Goal: Information Seeking & Learning: Learn about a topic

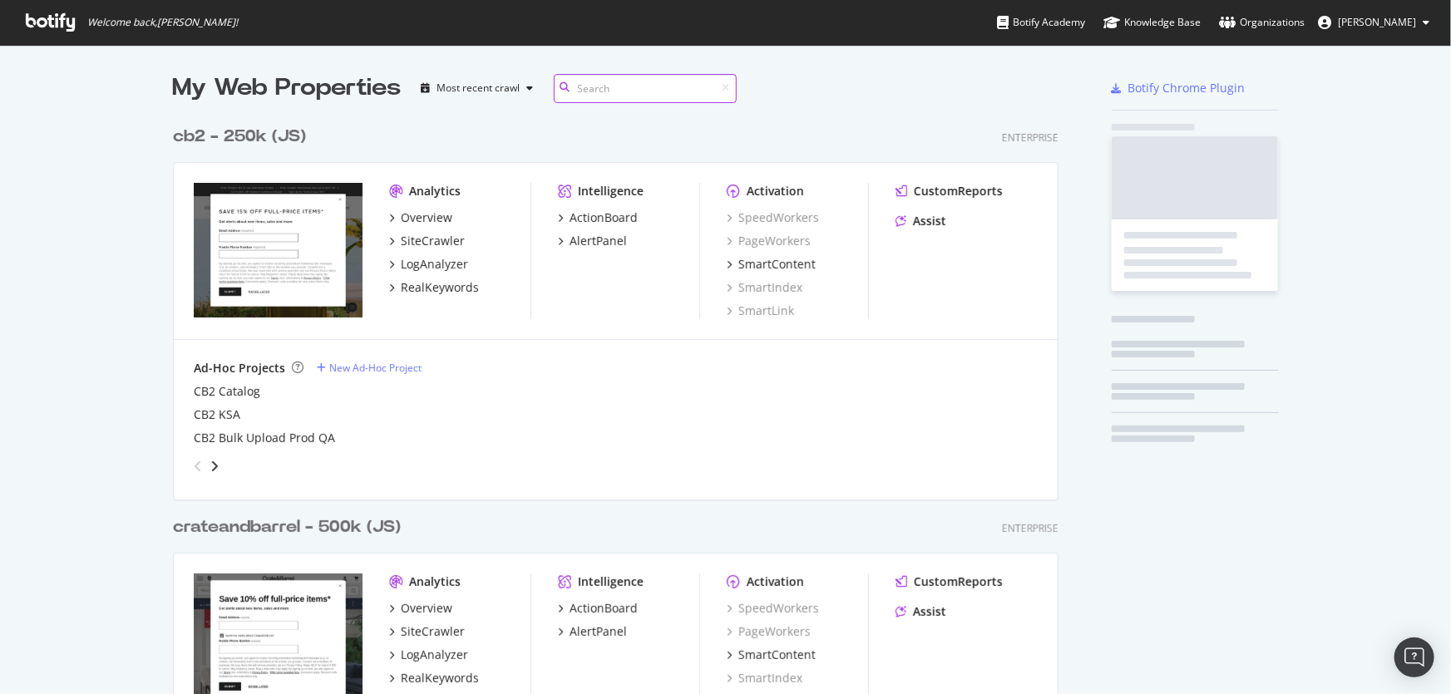
scroll to position [1743, 887]
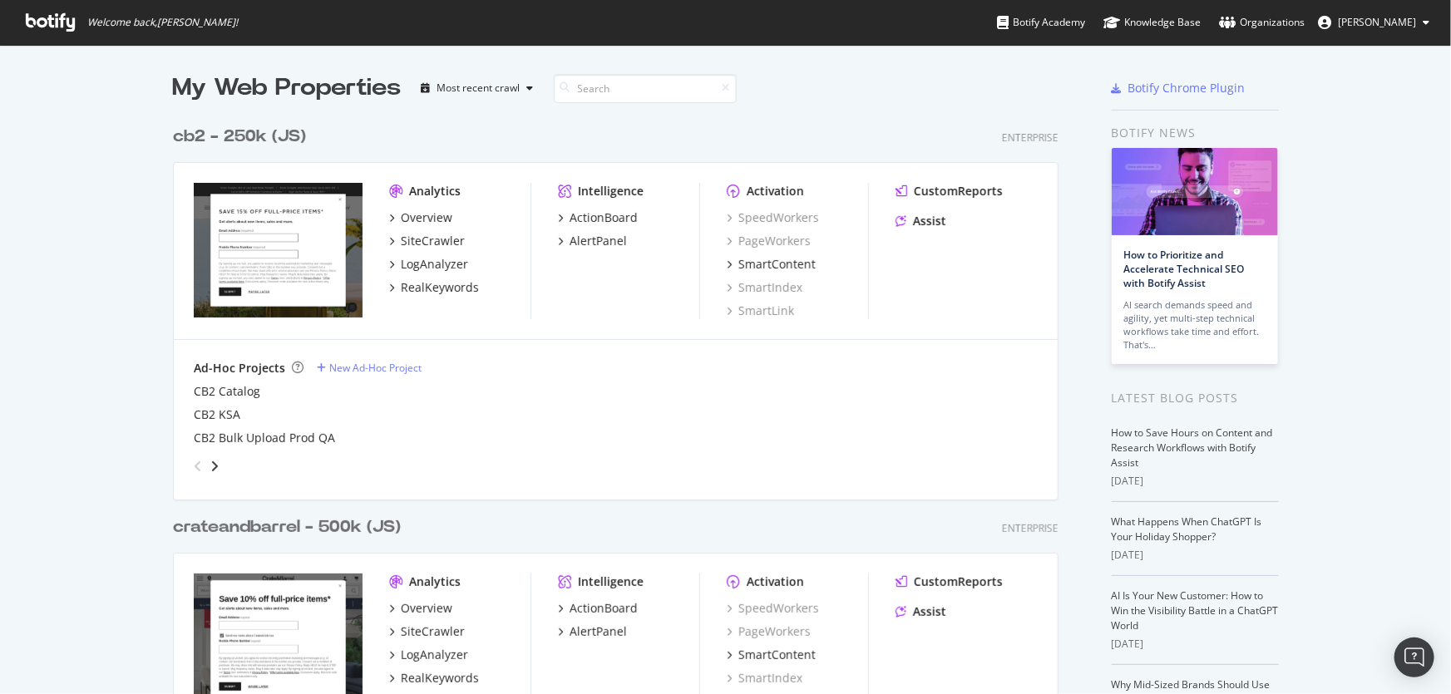
drag, startPoint x: 0, startPoint y: 456, endPoint x: 393, endPoint y: 531, distance: 400.5
click at [376, 532] on div "crateandbarrel - 500k (JS)" at bounding box center [287, 527] width 228 height 24
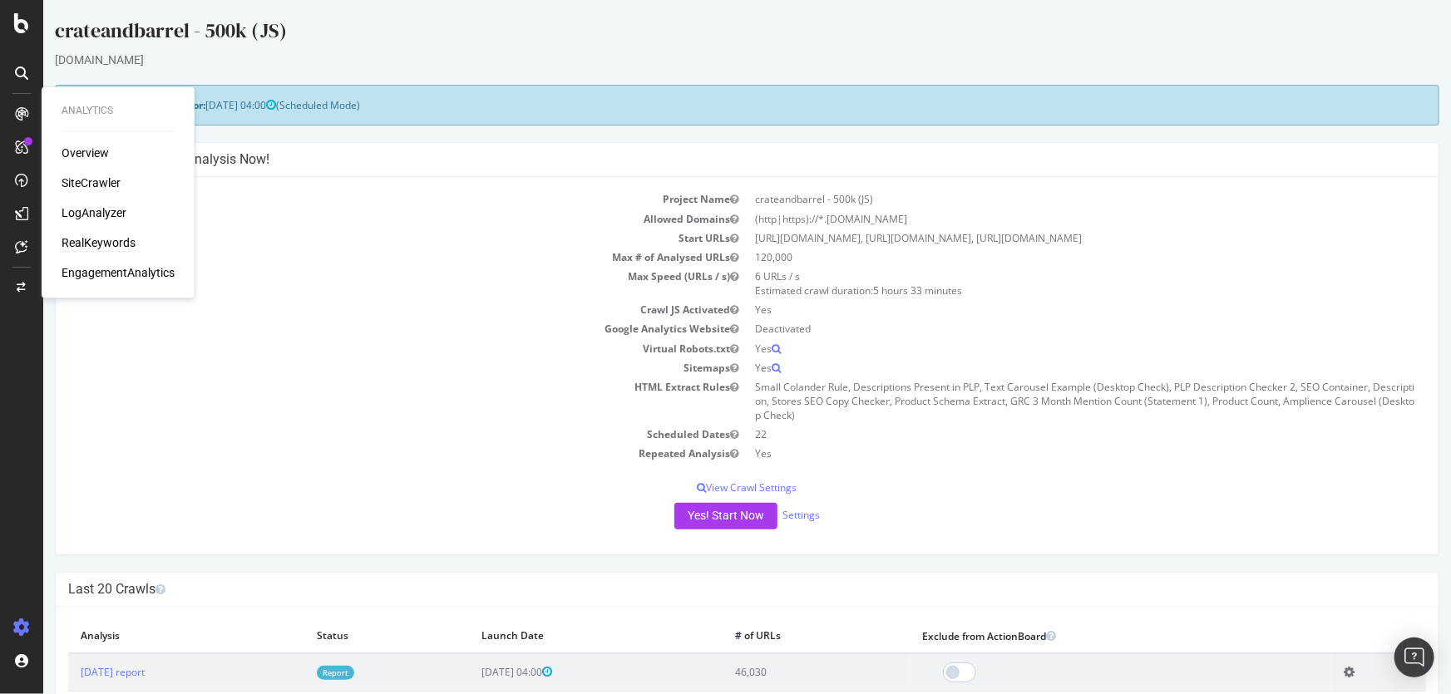
click at [116, 238] on div "RealKeywords" at bounding box center [99, 243] width 74 height 17
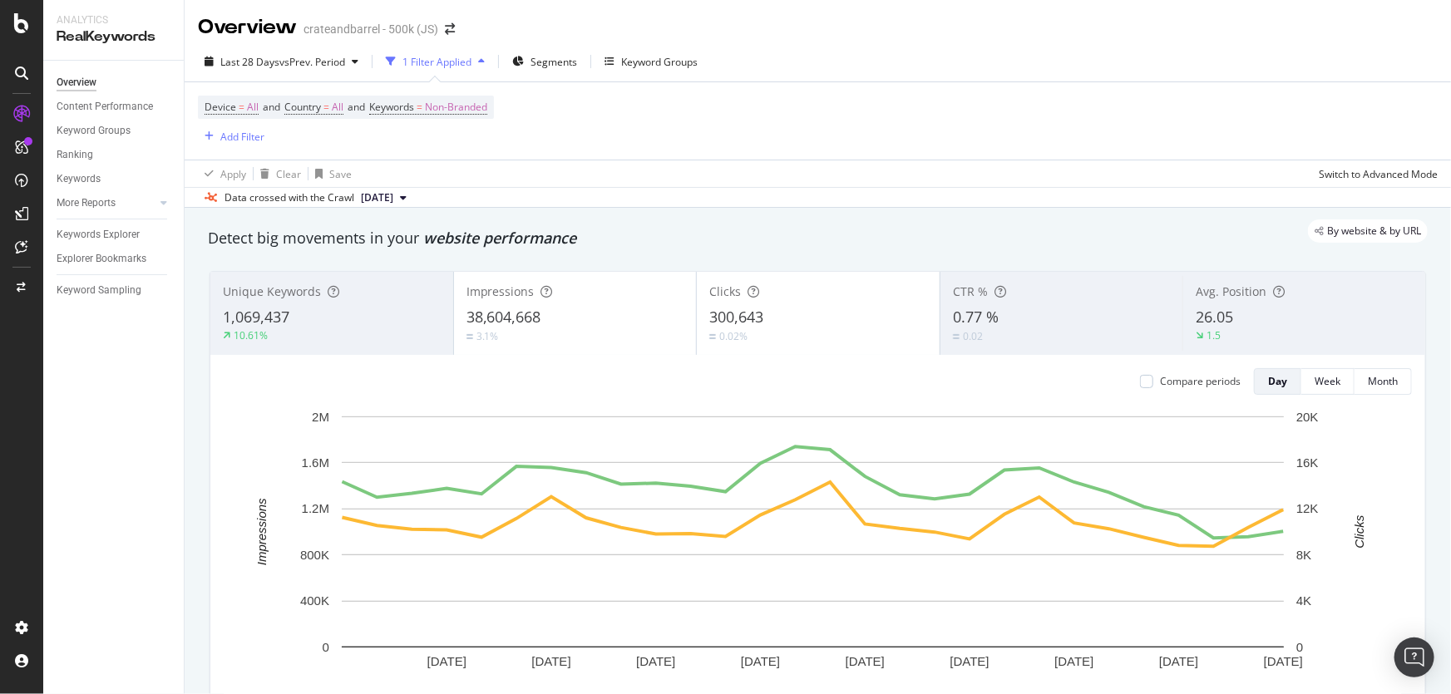
click at [941, 127] on div "Device = All and Country = All and Keywords = Non-Branded Add Filter" at bounding box center [818, 120] width 1240 height 77
click at [451, 111] on span "Non-Branded" at bounding box center [456, 107] width 62 height 23
click at [462, 141] on div "button" at bounding box center [472, 146] width 20 height 10
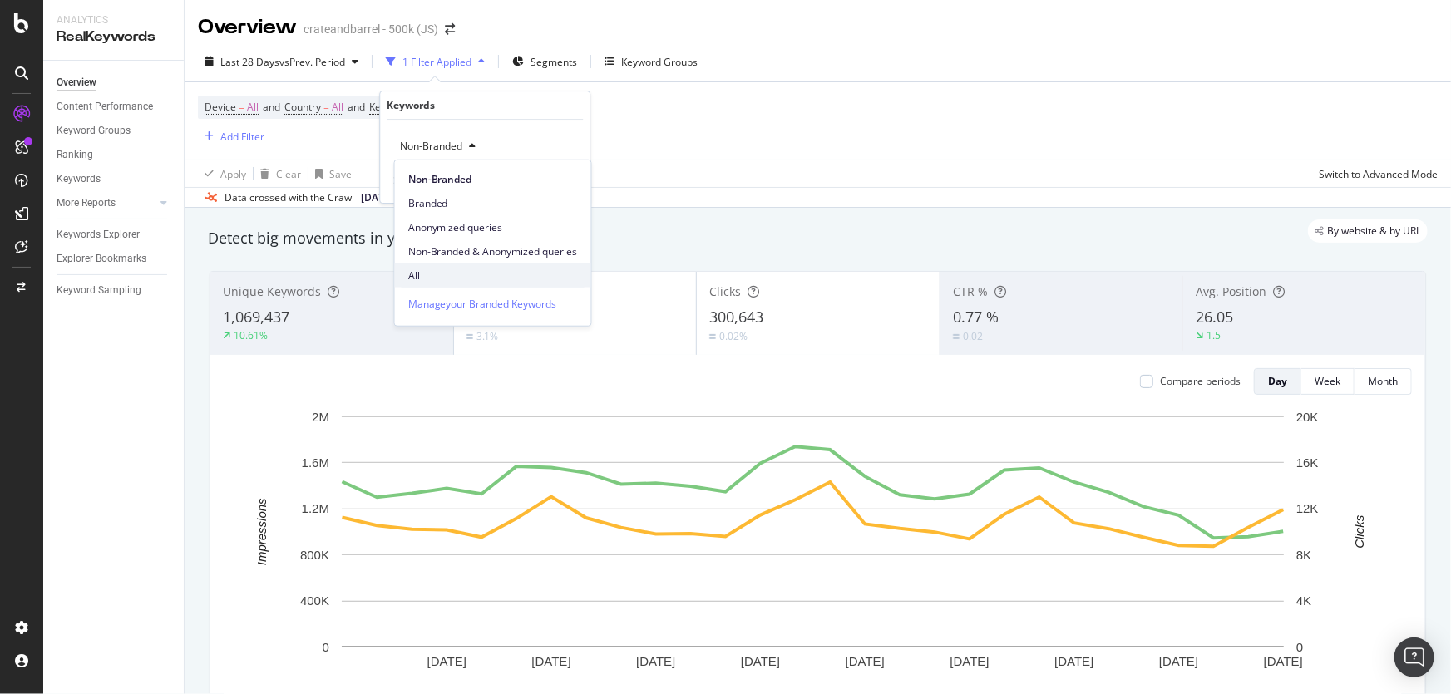
click at [482, 270] on span "All" at bounding box center [493, 275] width 170 height 15
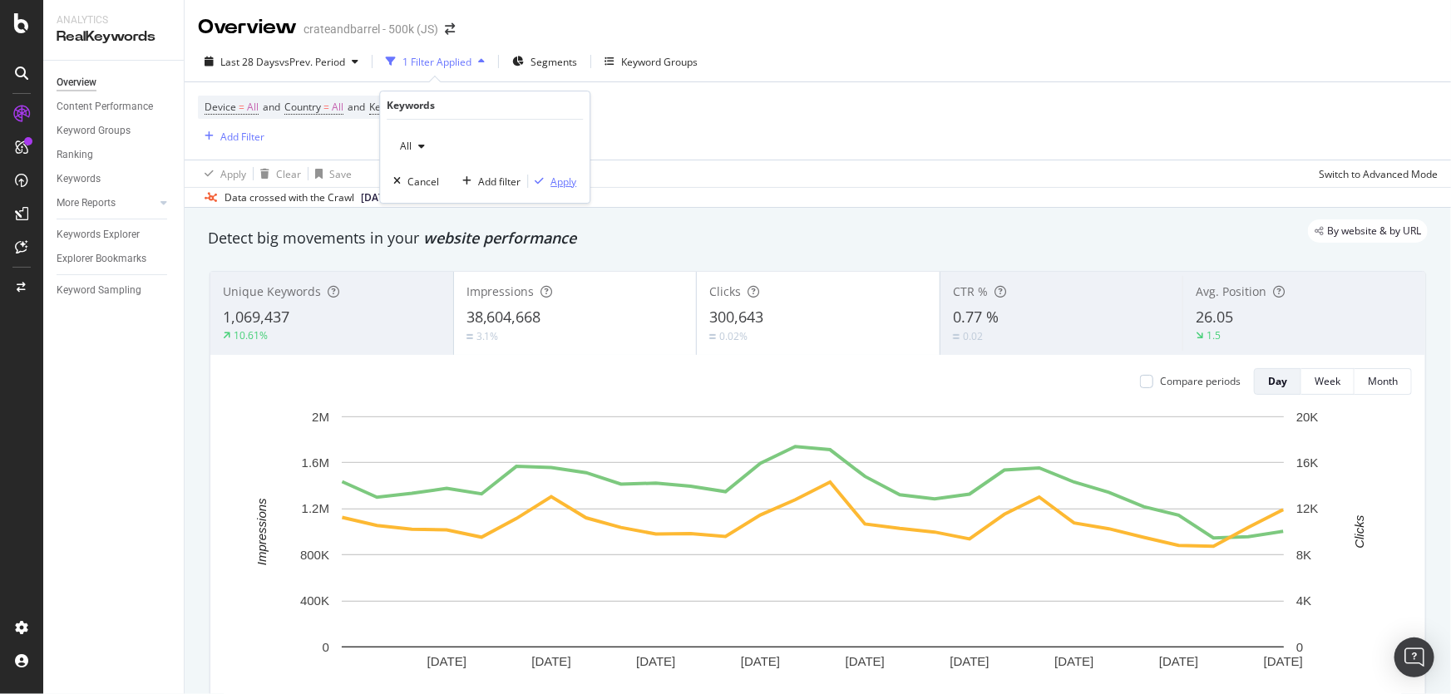
click at [565, 180] on div "Apply" at bounding box center [563, 182] width 26 height 14
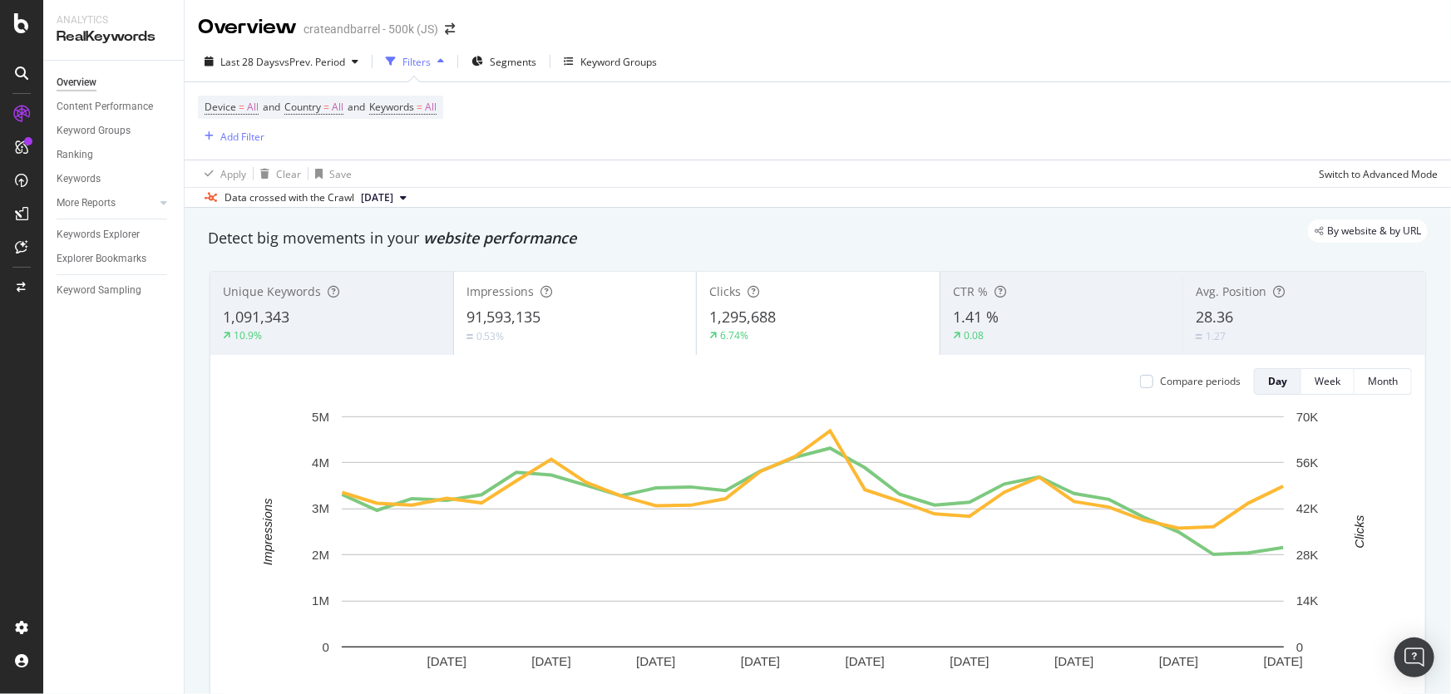
click at [570, 175] on div "Apply Clear Save Switch to Advanced Mode" at bounding box center [818, 173] width 1266 height 27
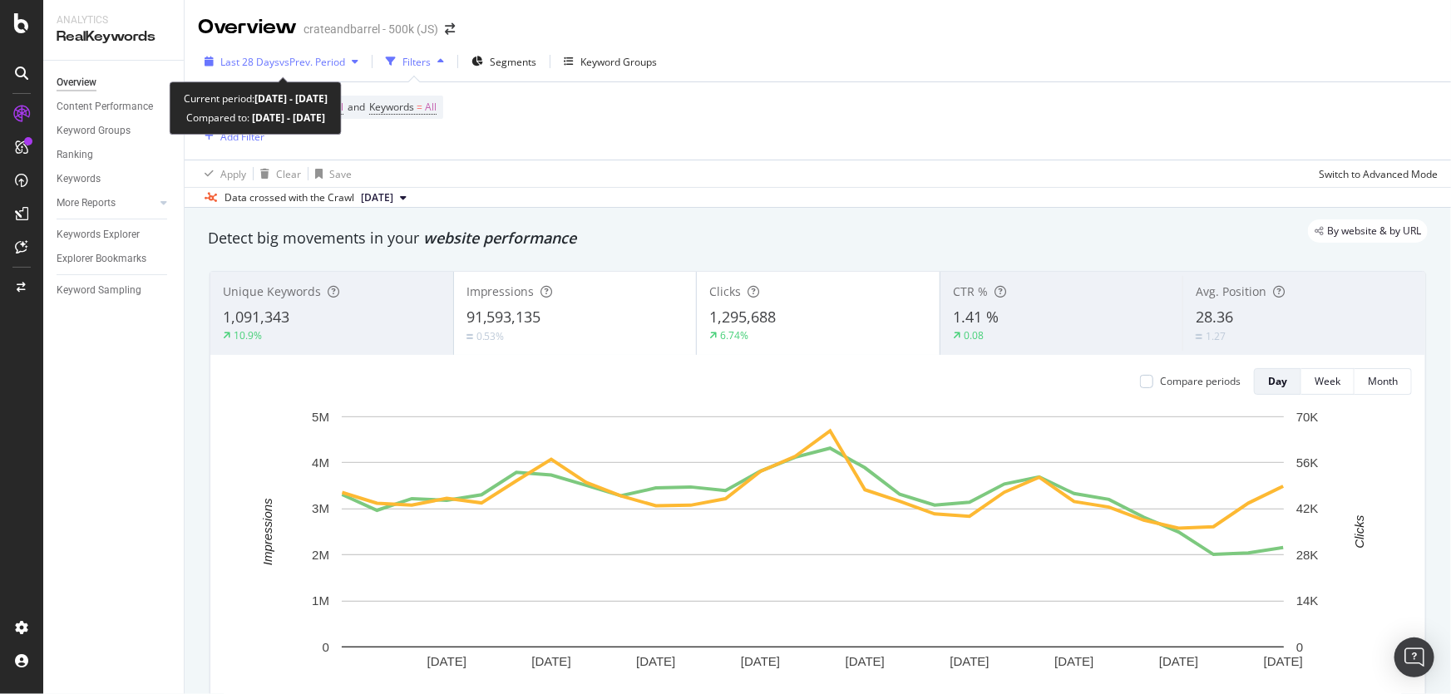
click at [328, 60] on span "vs Prev. Period" at bounding box center [312, 62] width 66 height 14
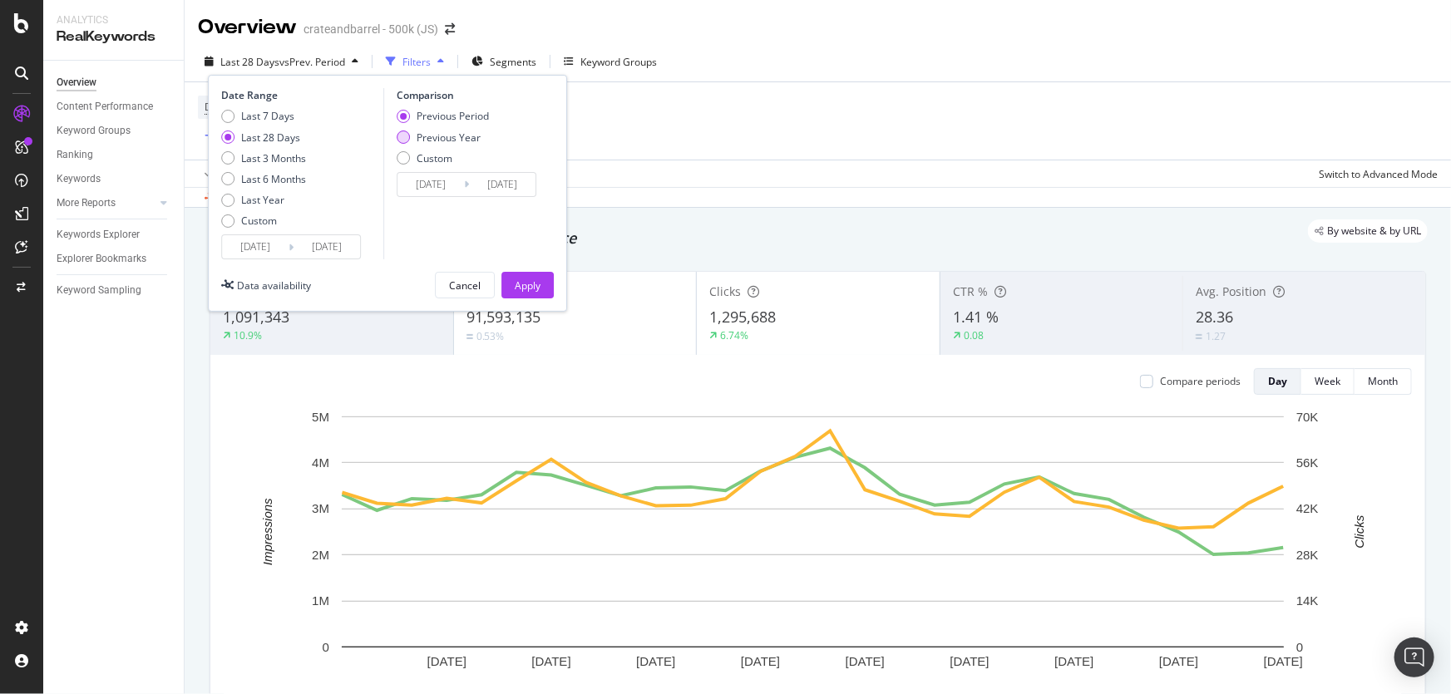
click at [441, 138] on div "Previous Year" at bounding box center [449, 138] width 64 height 14
type input "[DATE]"
click at [540, 288] on button "Apply" at bounding box center [527, 285] width 52 height 27
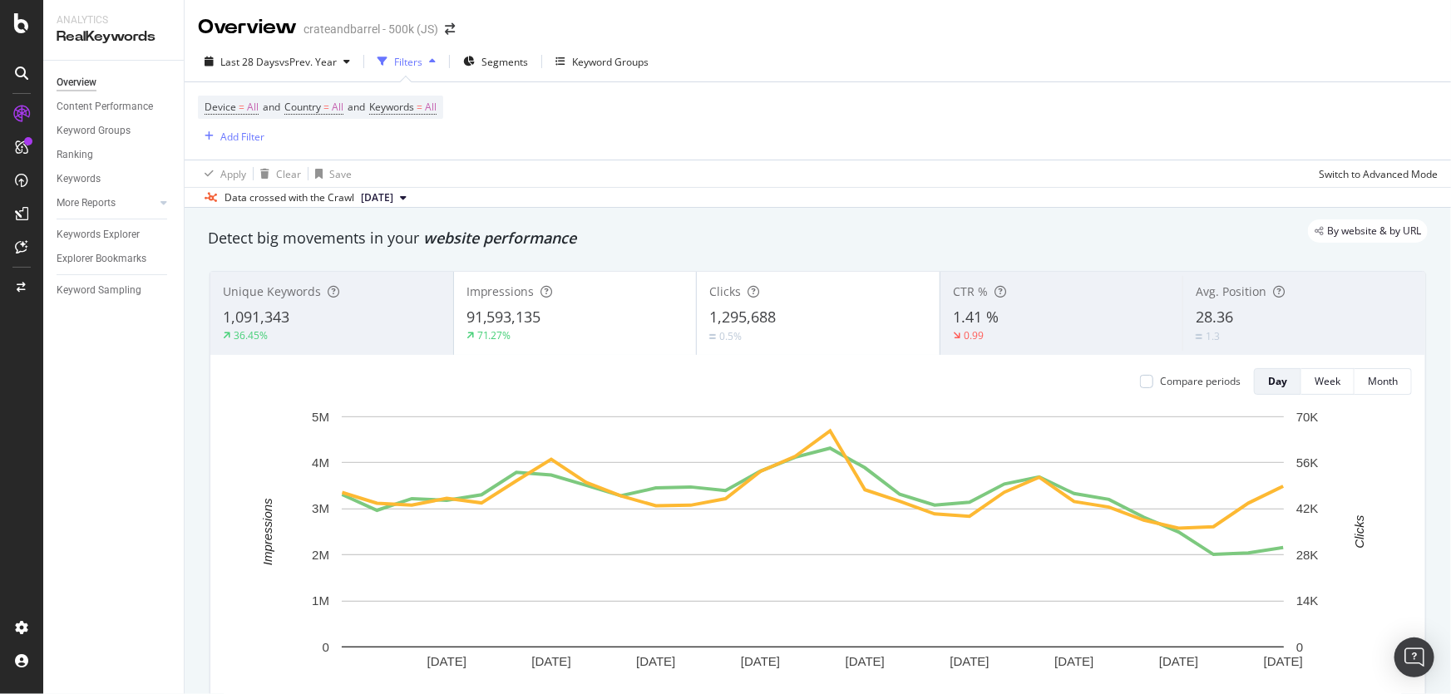
click at [565, 328] on div "91,593,135" at bounding box center [575, 318] width 218 height 22
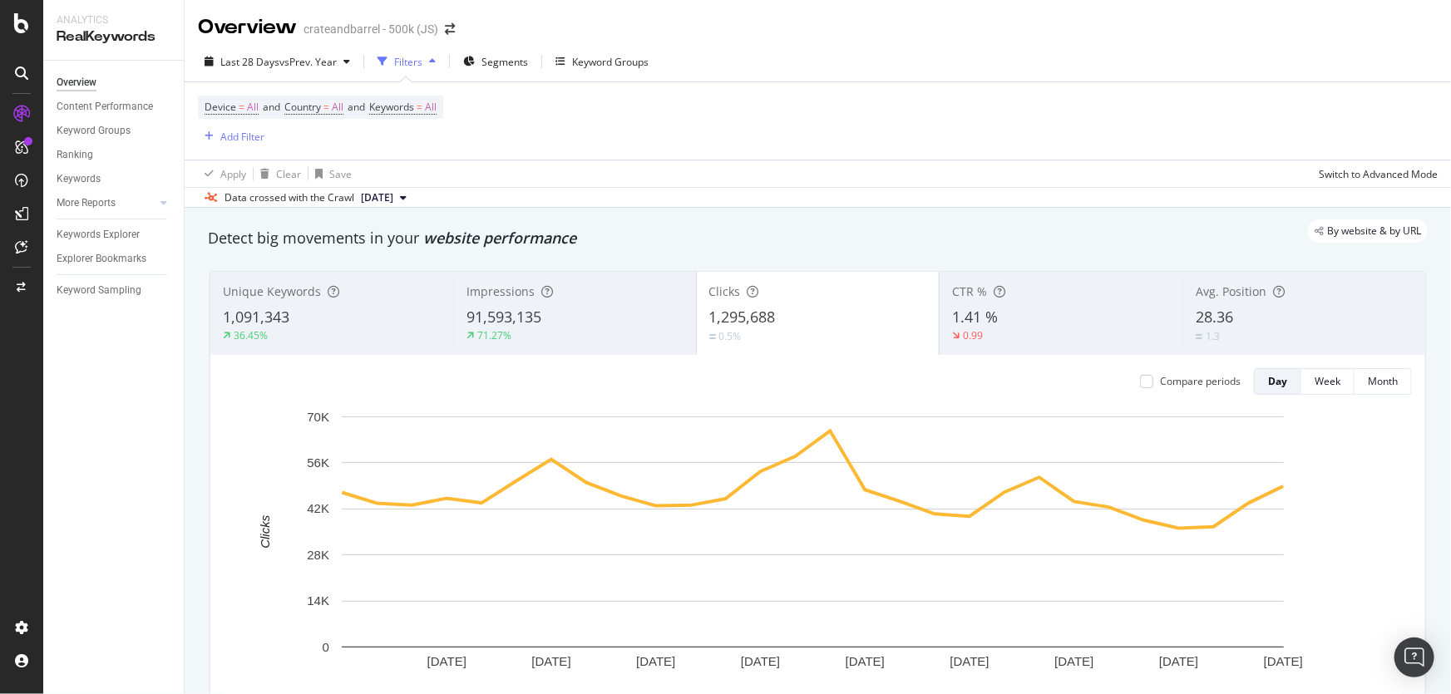
click at [765, 345] on div "Clicks 1,295,688 0.5%" at bounding box center [818, 313] width 243 height 75
click at [638, 303] on div "Impressions 91,593,135 71.27%" at bounding box center [574, 313] width 243 height 75
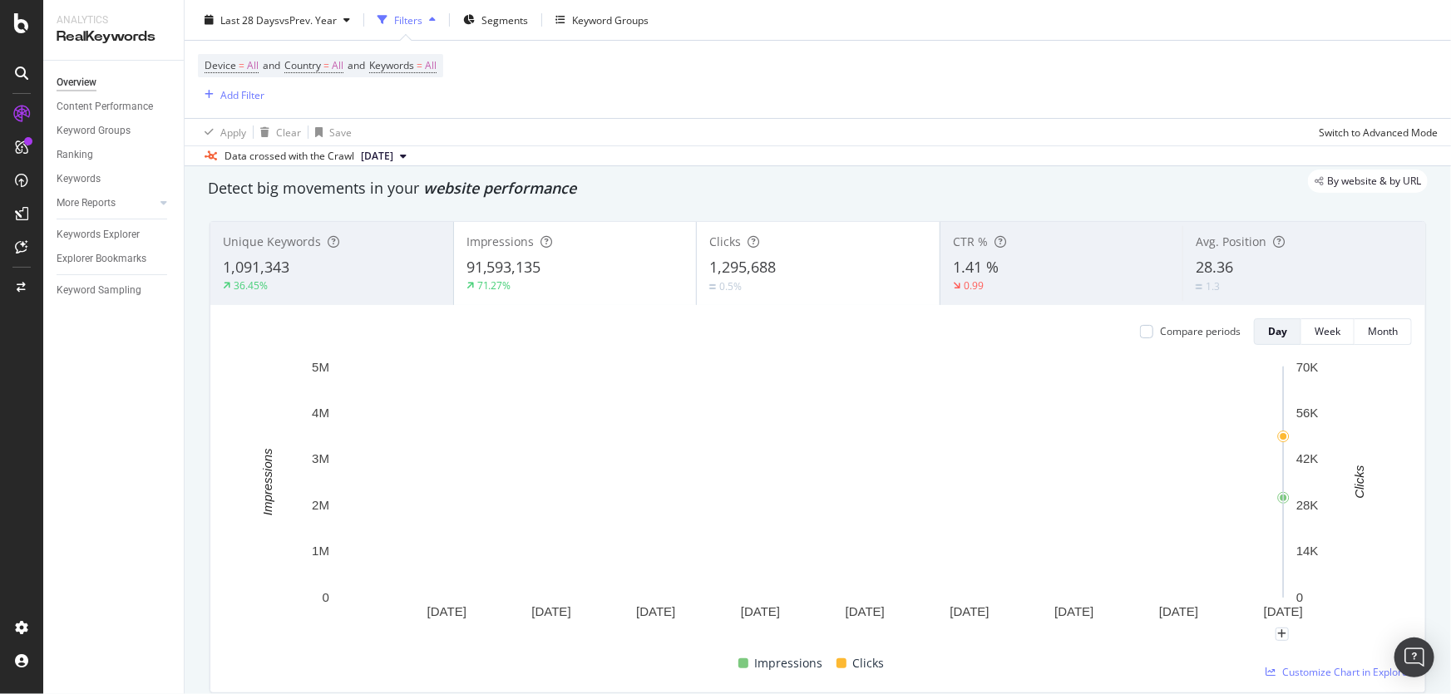
scroll to position [75, 0]
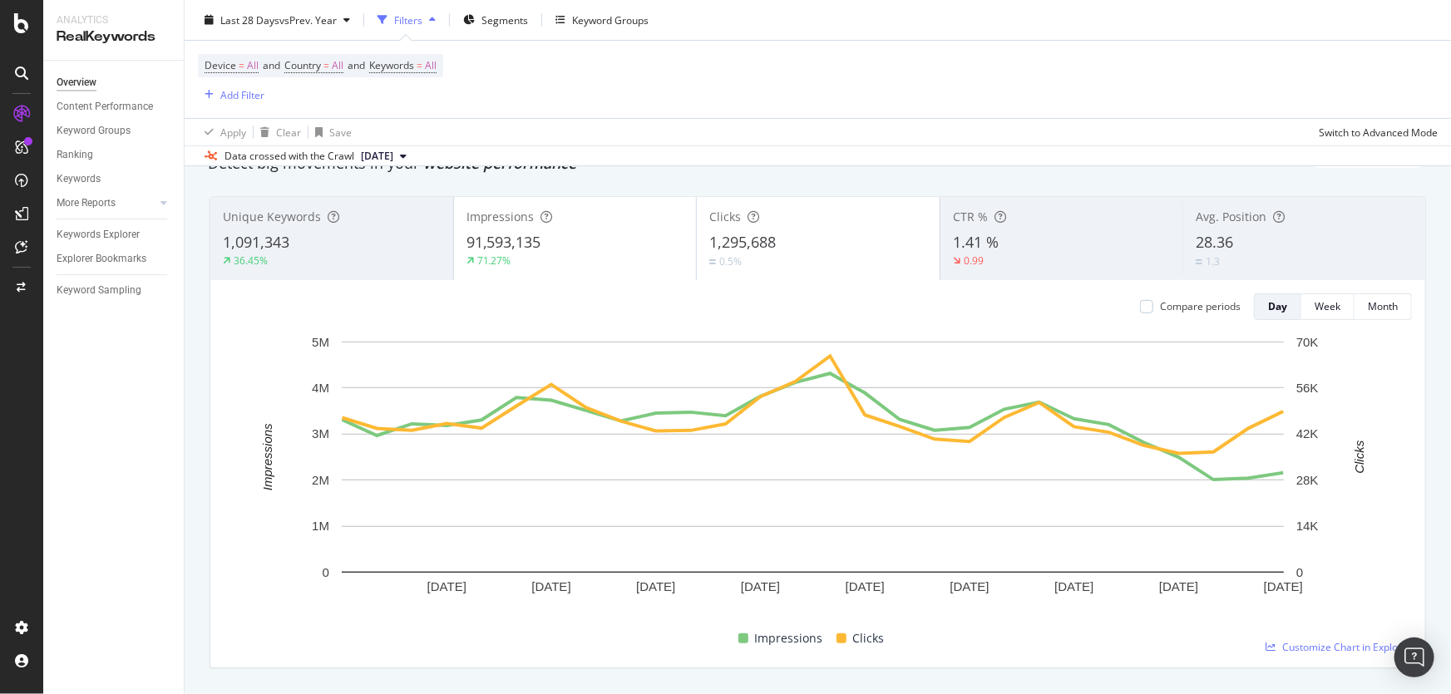
click at [1186, 314] on div "Compare periods" at bounding box center [1190, 306] width 101 height 27
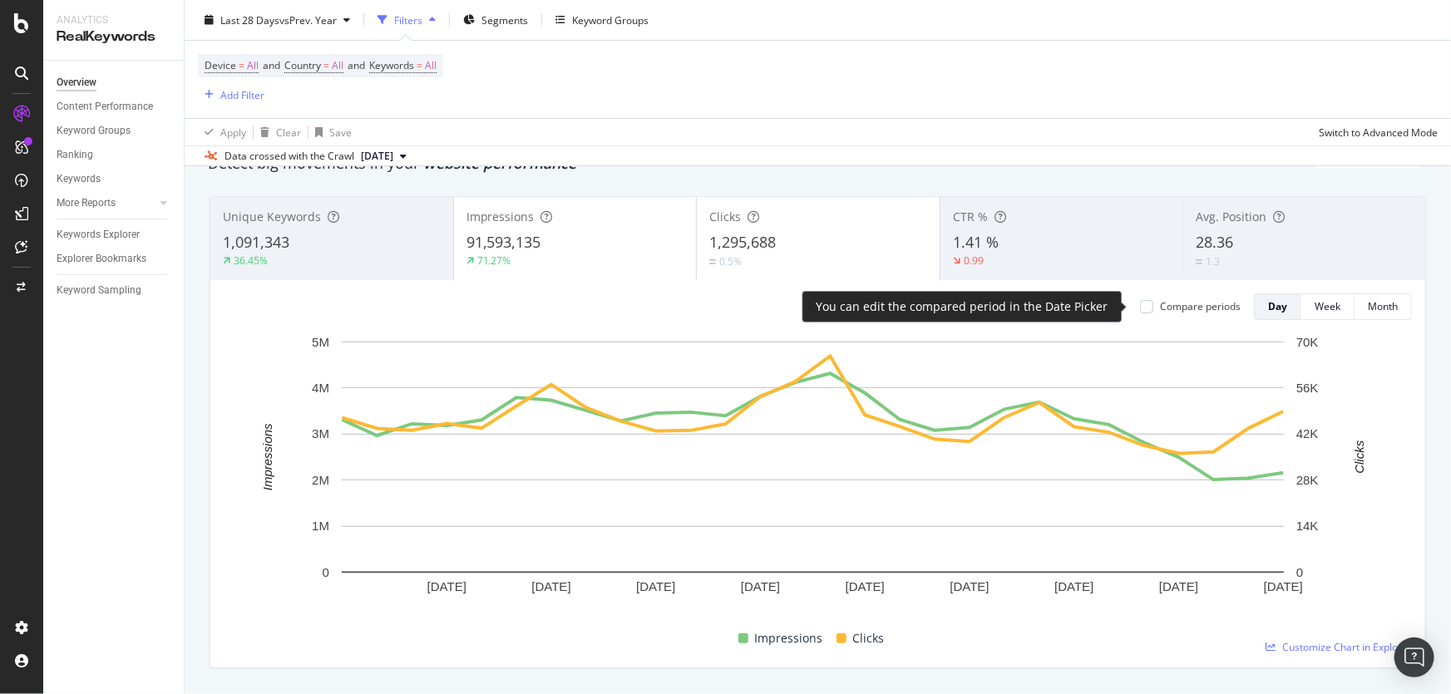
click at [1187, 311] on div "Compare periods" at bounding box center [1200, 306] width 81 height 14
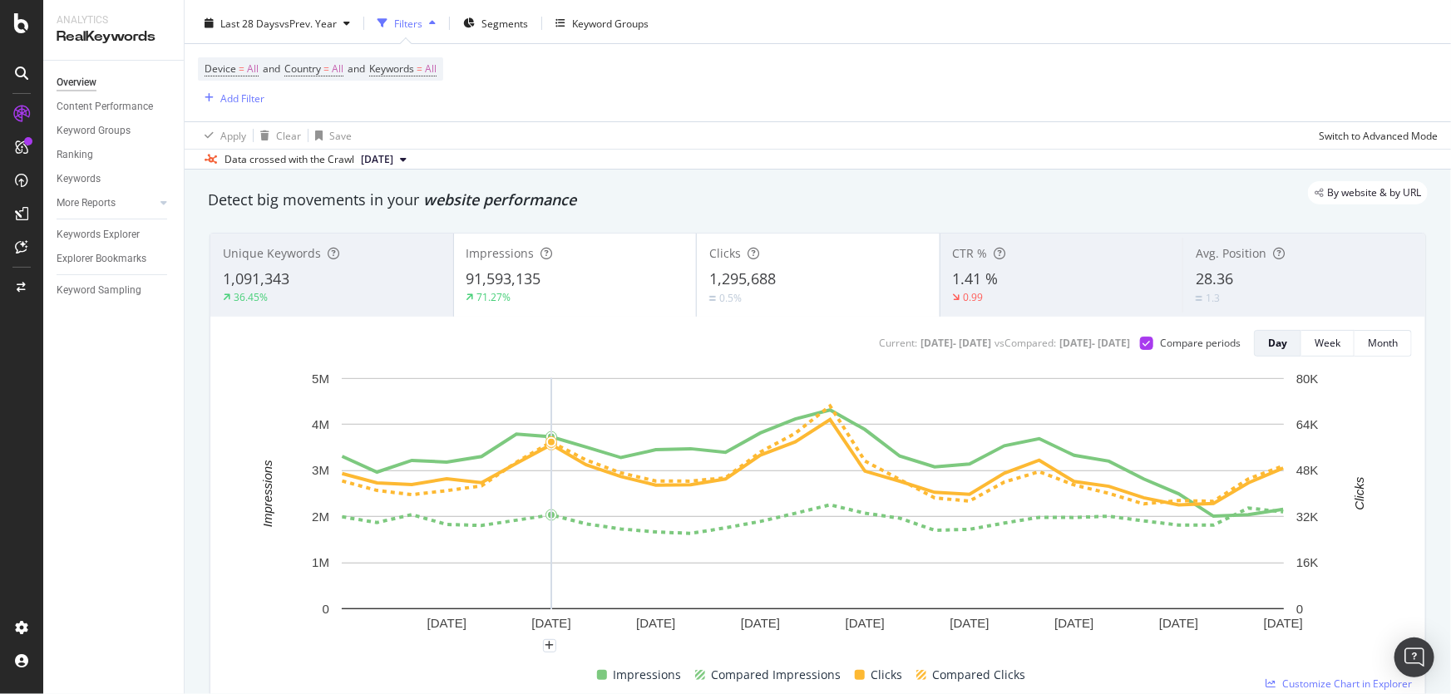
scroll to position [0, 0]
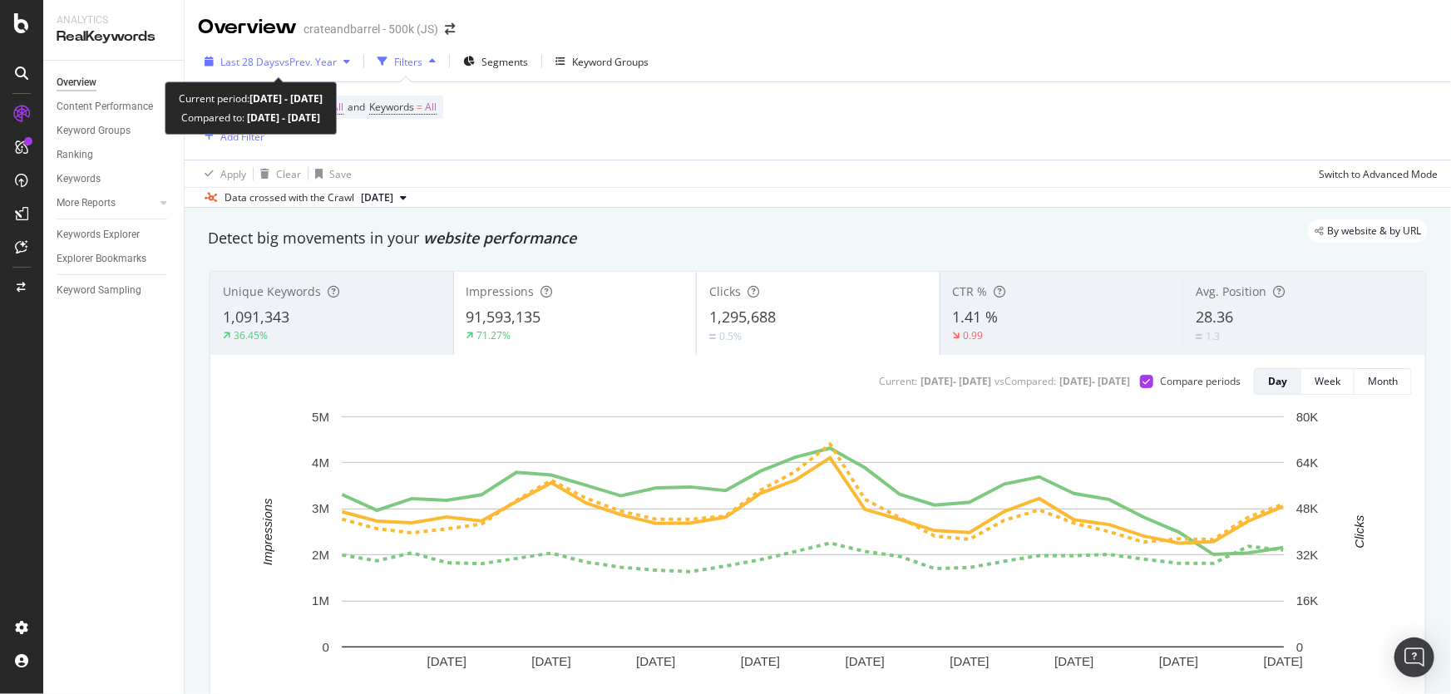
click at [333, 62] on span "vs Prev. Year" at bounding box center [307, 62] width 57 height 14
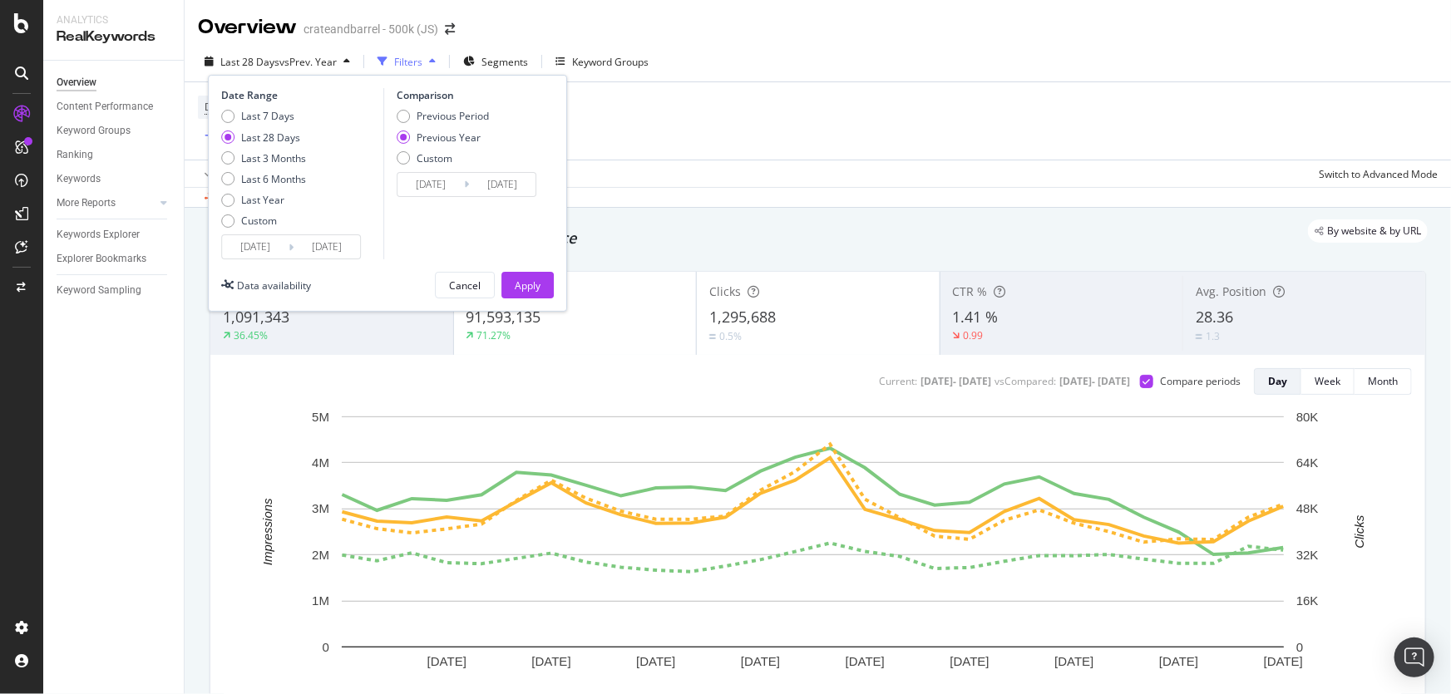
click at [290, 108] on div "Date Range Last 7 Days Last 28 Days Last 3 Months Last 6 Months Last Year Custo…" at bounding box center [300, 173] width 158 height 171
click at [284, 116] on div "Last 7 Days" at bounding box center [267, 116] width 53 height 14
type input "[DATE]"
click at [540, 274] on button "Apply" at bounding box center [527, 285] width 52 height 27
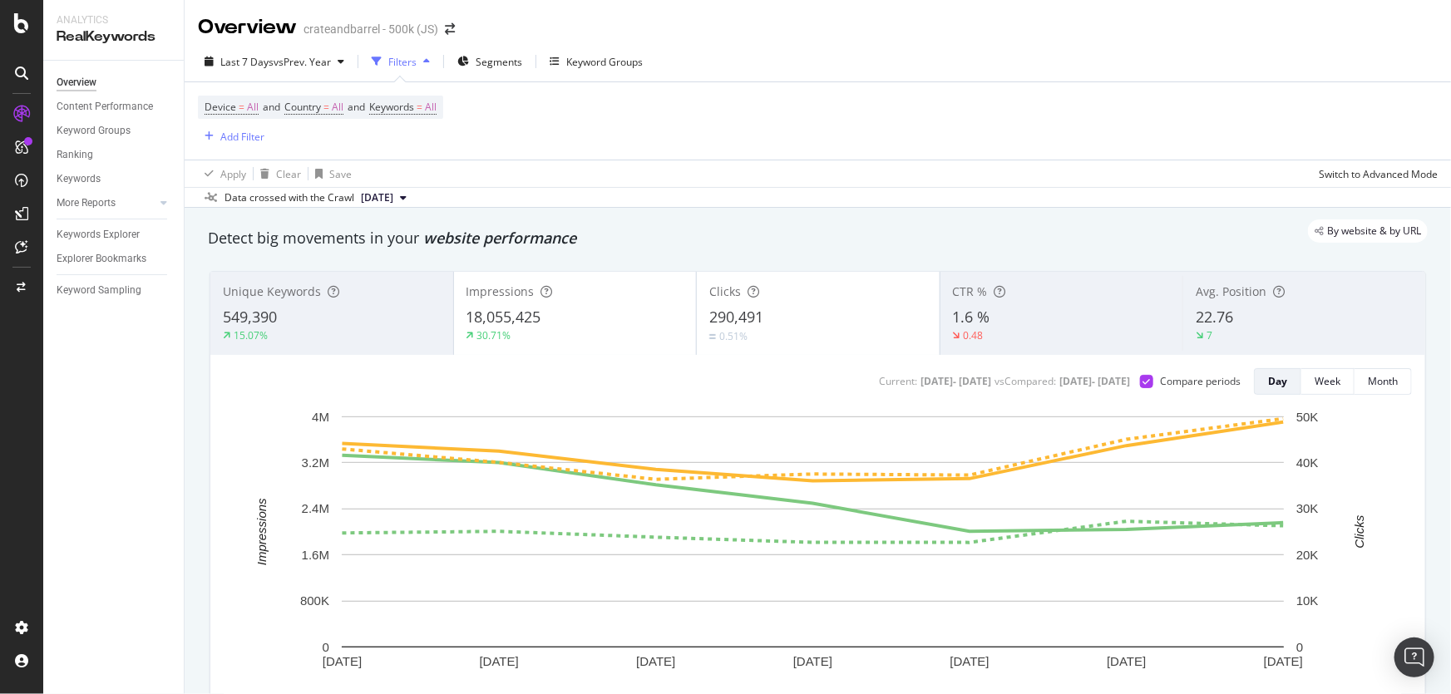
click at [661, 145] on div "Device = All and Country = All and Keywords = All Add Filter" at bounding box center [818, 120] width 1240 height 77
click at [436, 113] on span "All" at bounding box center [431, 107] width 12 height 23
click at [424, 147] on div "button" at bounding box center [422, 146] width 20 height 10
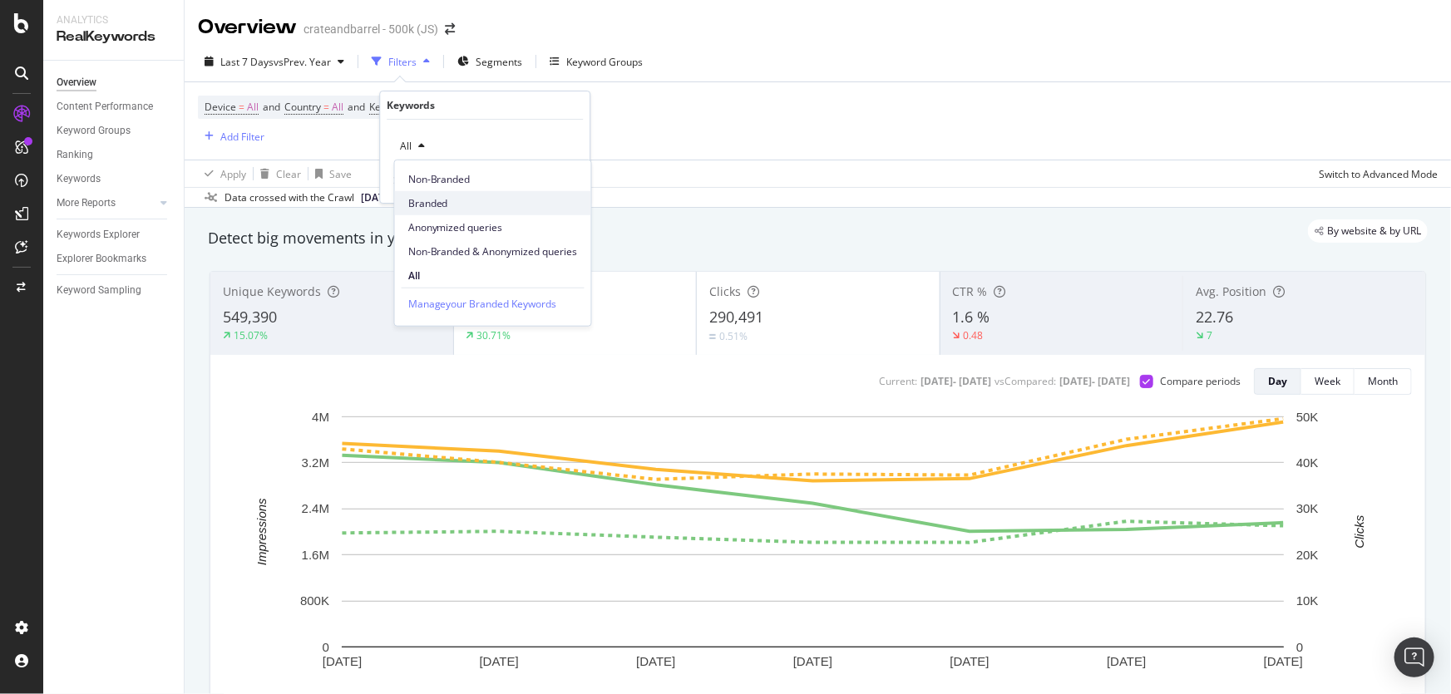
click at [443, 204] on span "Branded" at bounding box center [493, 202] width 170 height 15
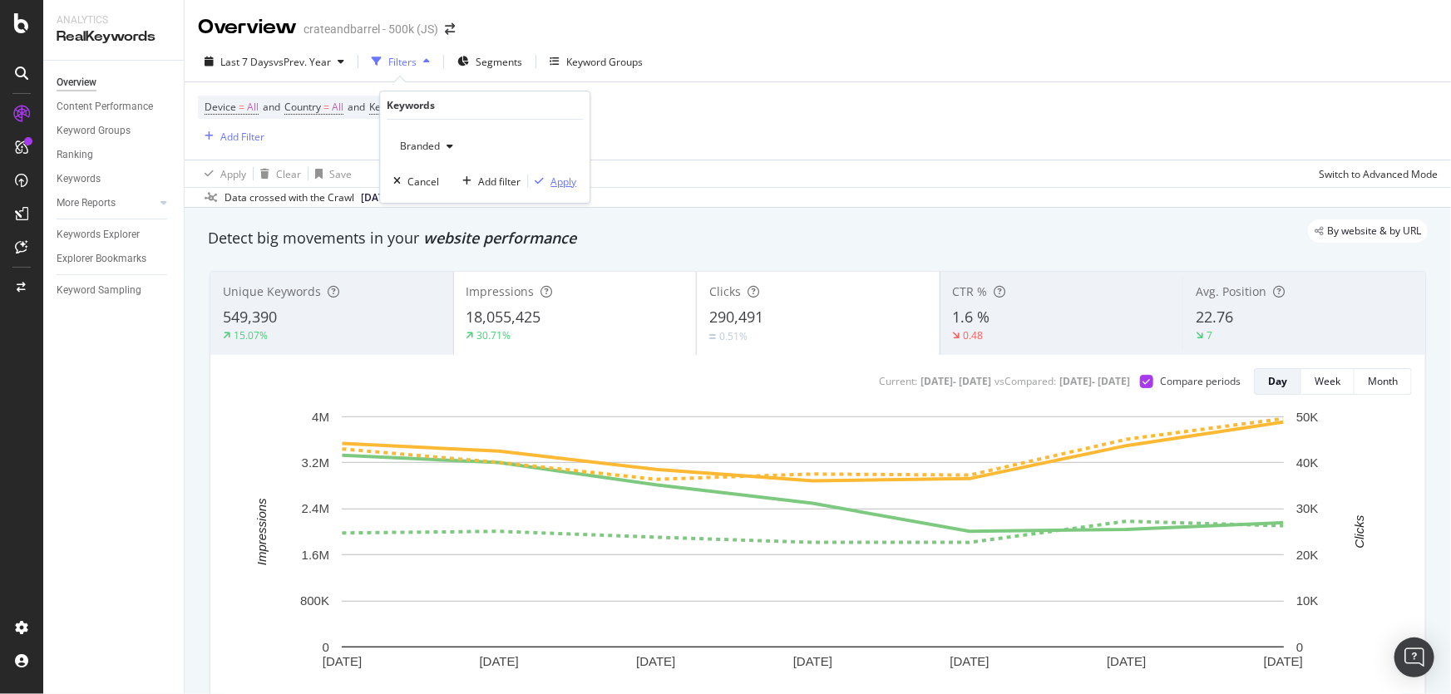
click at [566, 175] on div "Apply" at bounding box center [563, 182] width 26 height 14
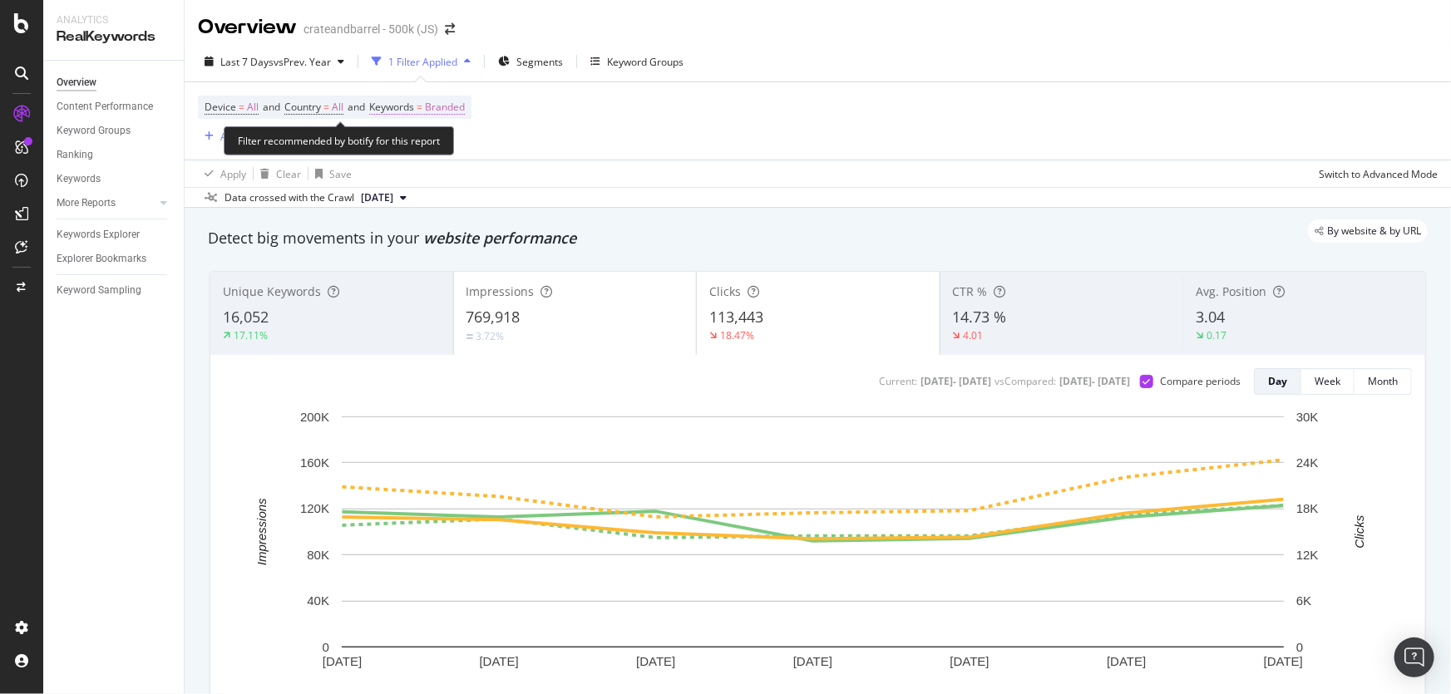
click at [441, 104] on span "Branded" at bounding box center [445, 107] width 40 height 23
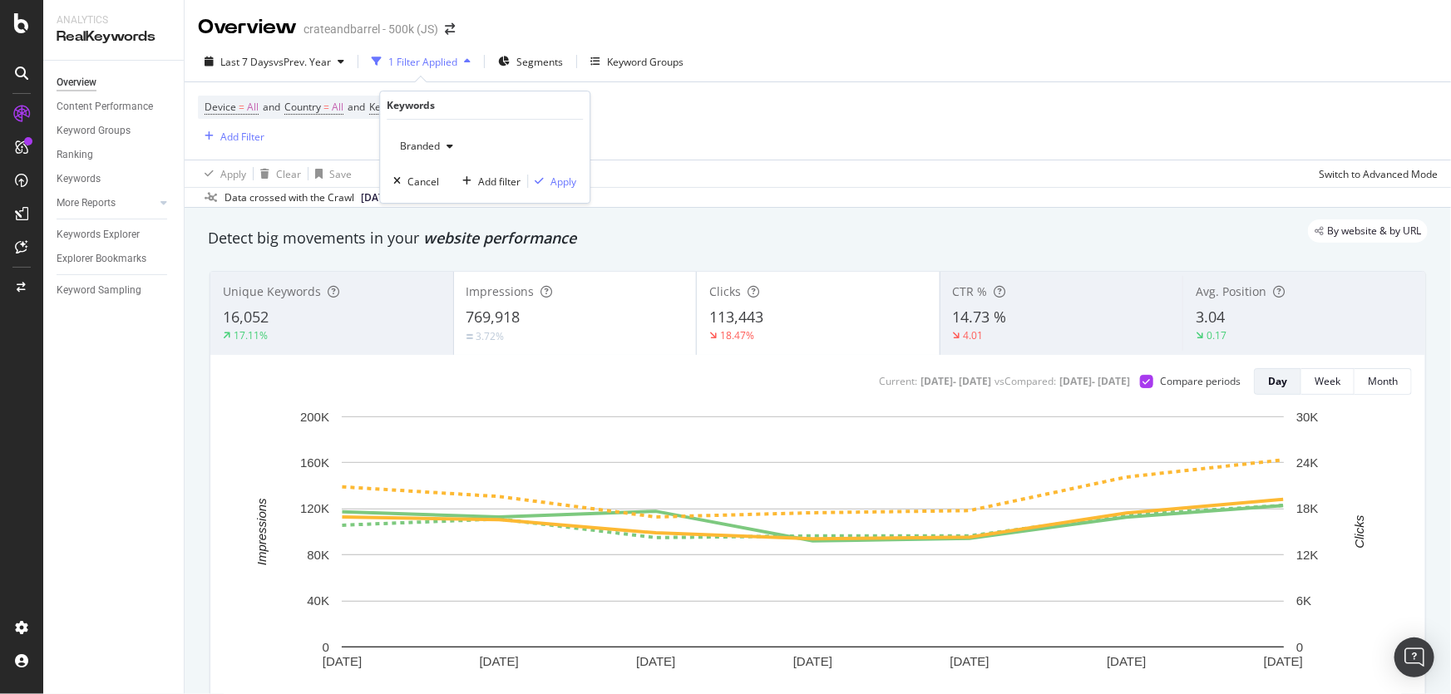
click at [433, 143] on span "Branded" at bounding box center [416, 146] width 47 height 14
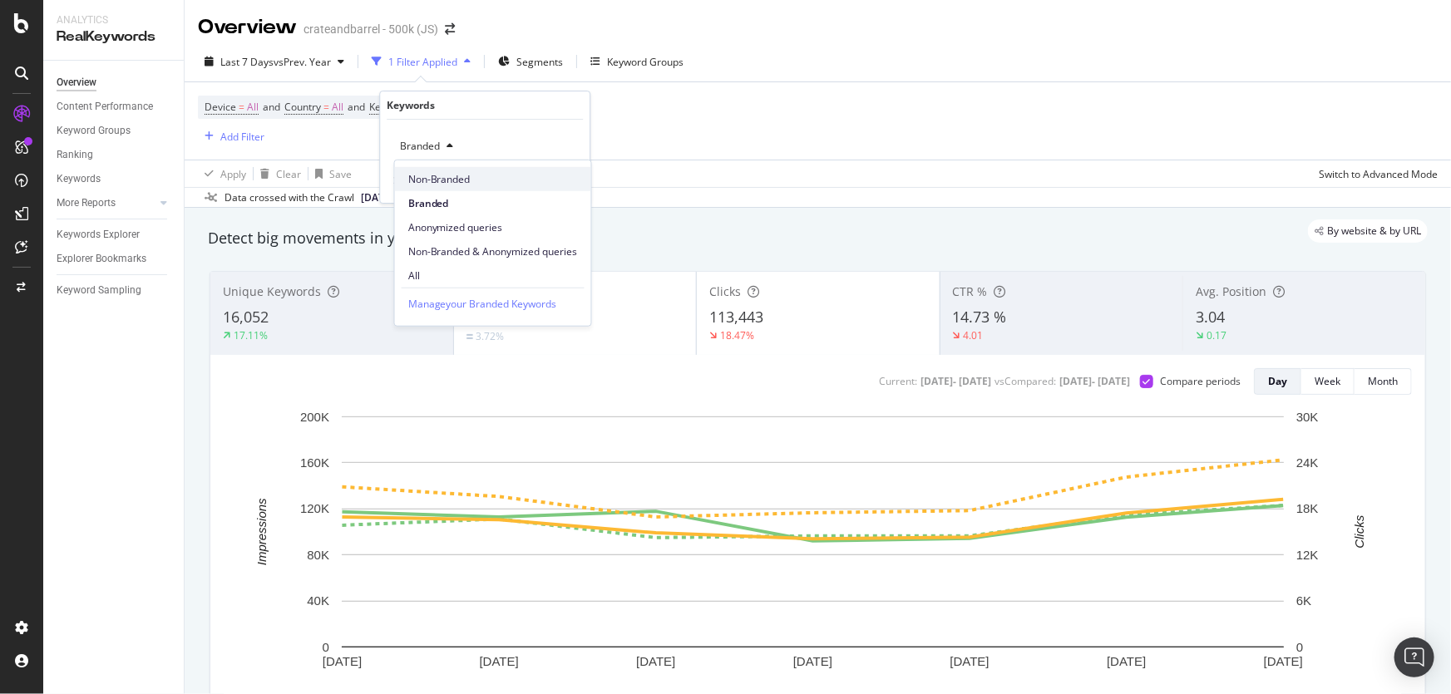
click at [480, 190] on div "Non-Branded" at bounding box center [493, 179] width 196 height 24
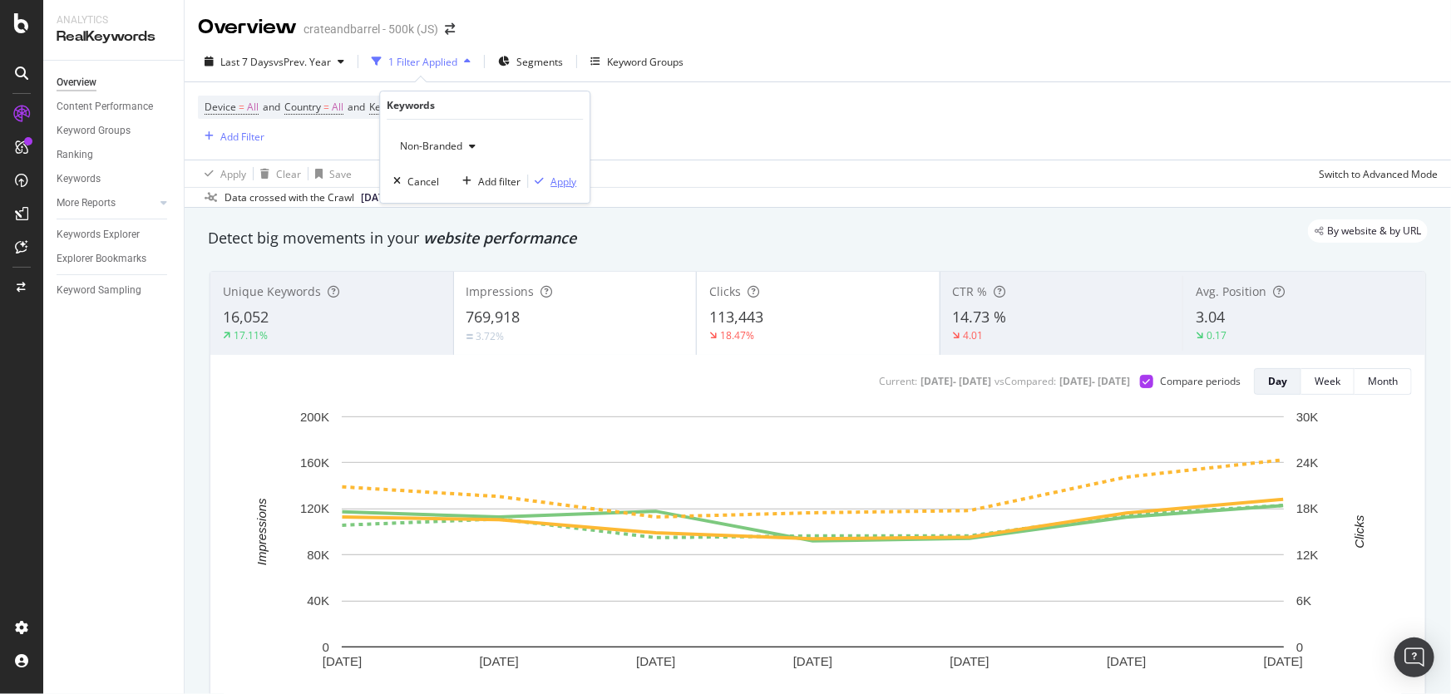
click at [565, 184] on div "Apply" at bounding box center [563, 182] width 26 height 14
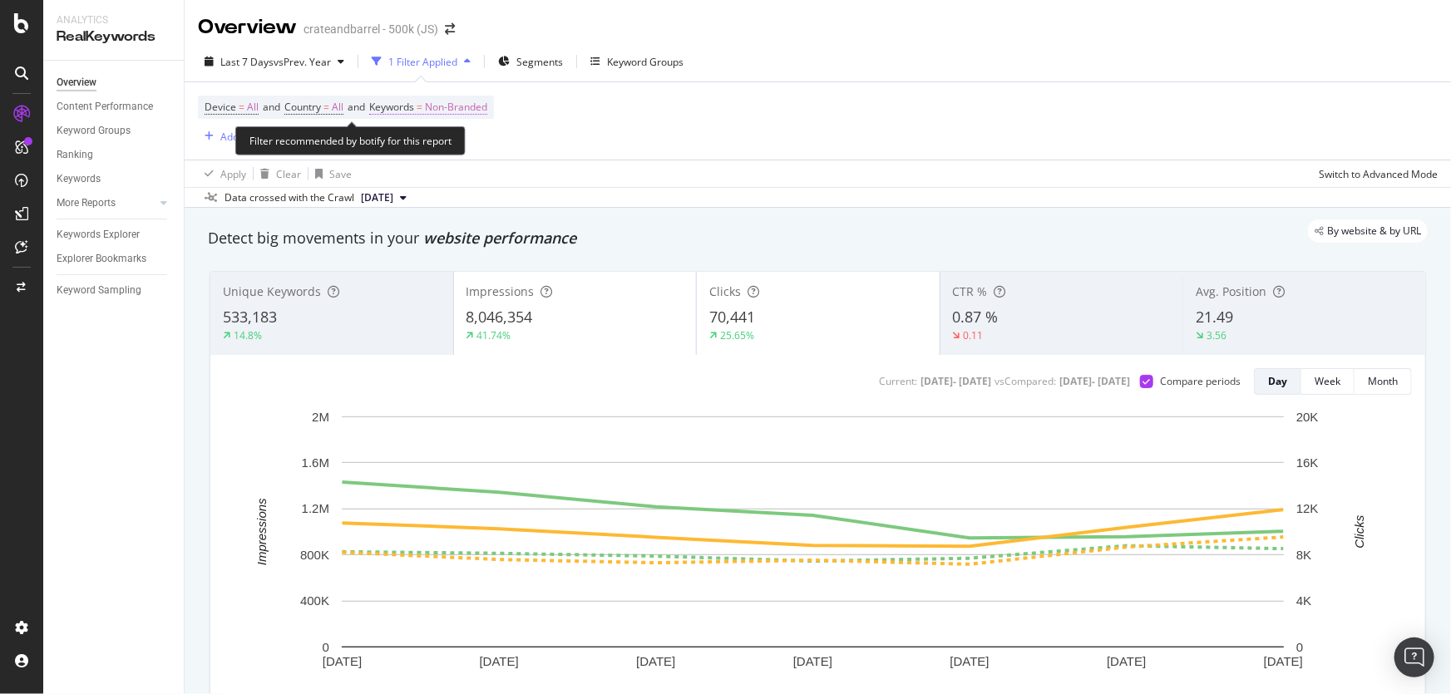
click at [478, 99] on span "Non-Branded" at bounding box center [456, 107] width 62 height 23
click at [773, 72] on div "Last 7 Days vs Prev. Year 1 Filter Applied Segments Keyword Groups" at bounding box center [818, 64] width 1266 height 33
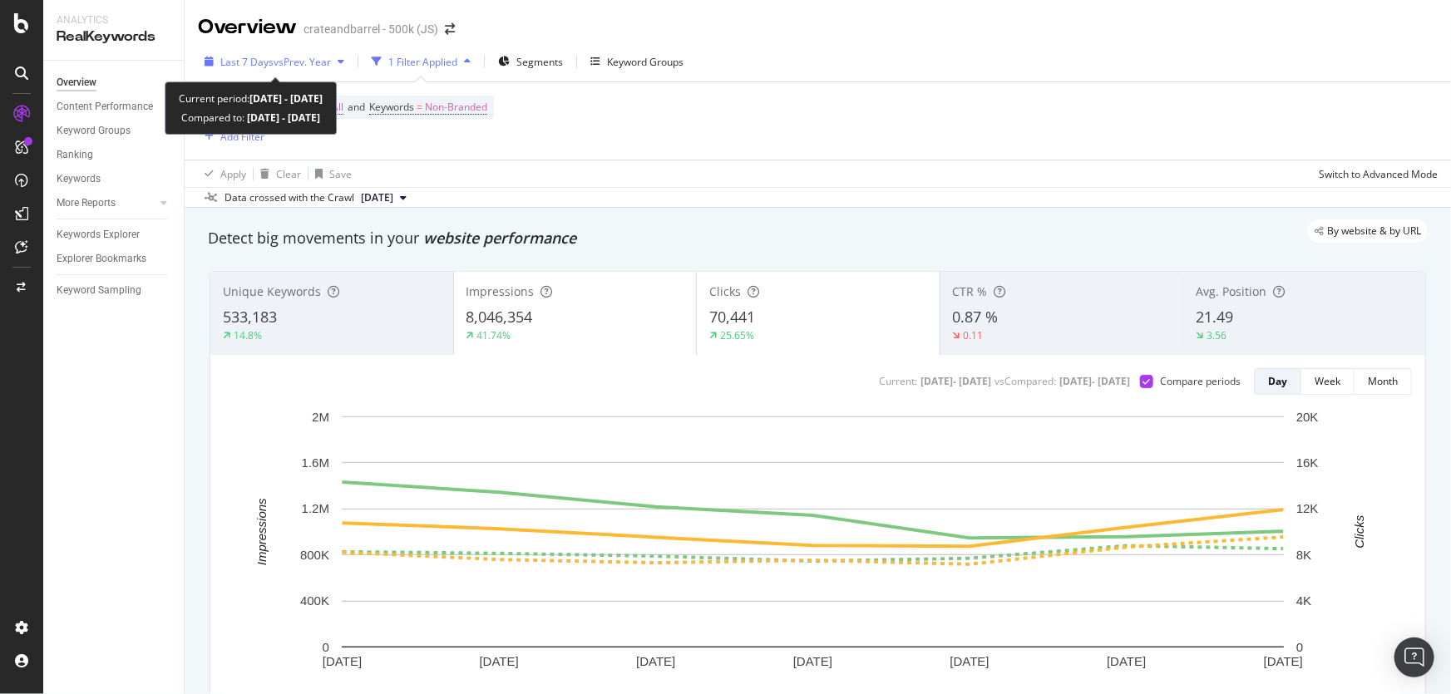
click at [288, 51] on div "Last 7 Days vs Prev. Year" at bounding box center [274, 61] width 153 height 25
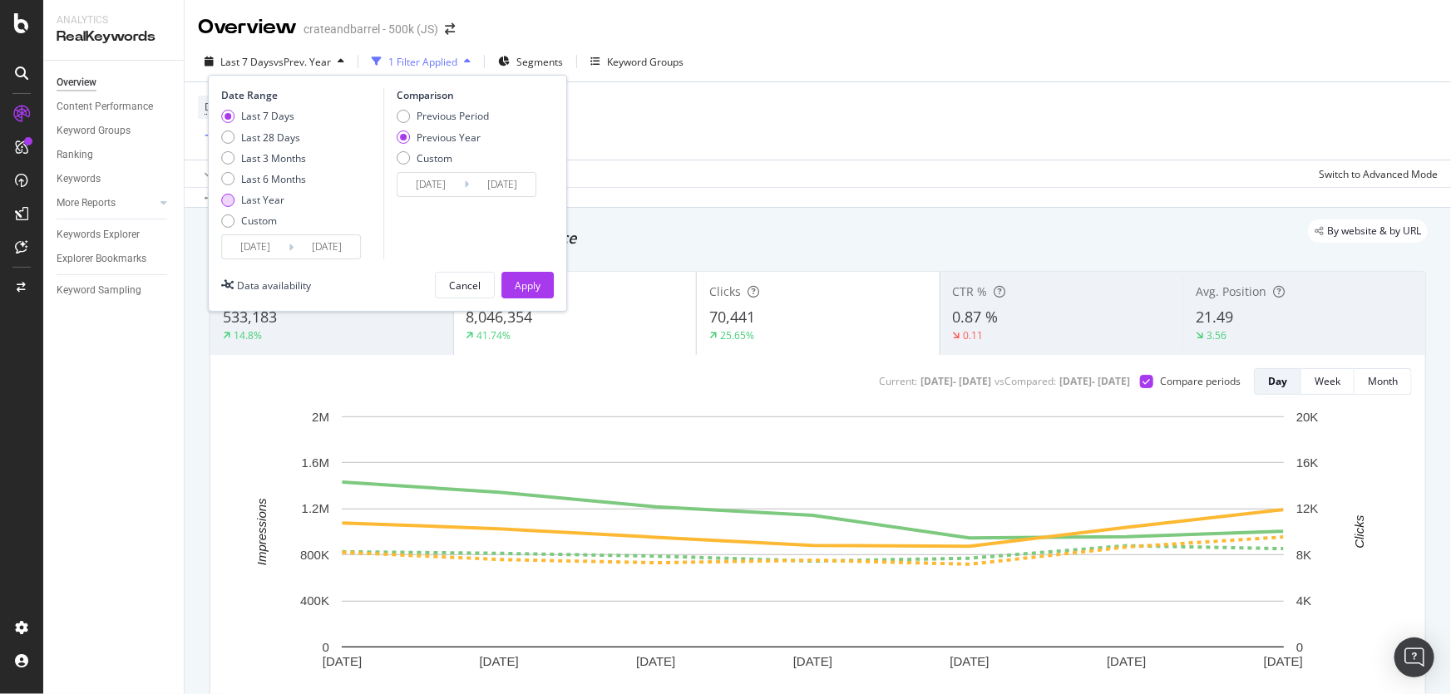
click at [265, 197] on div "Last Year" at bounding box center [262, 200] width 43 height 14
type input "[DATE]"
click at [525, 288] on div "Apply" at bounding box center [528, 286] width 26 height 14
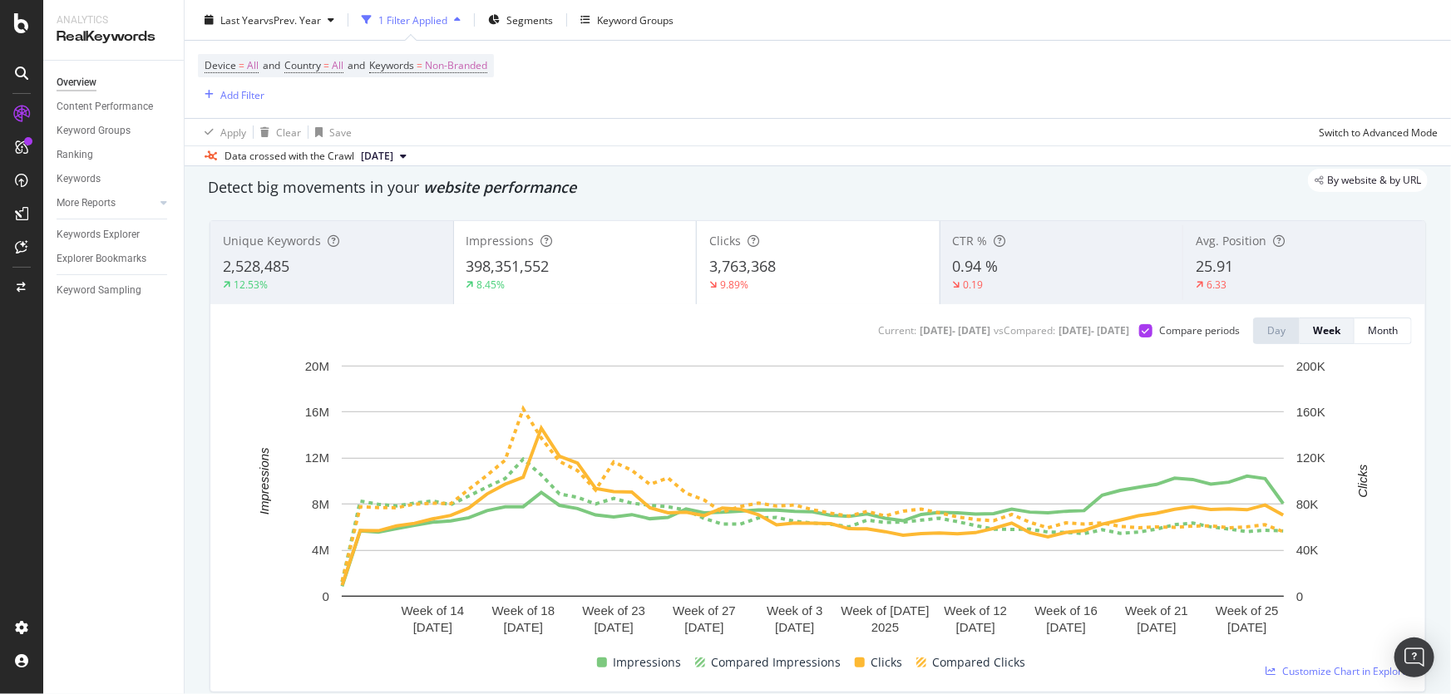
scroll to position [75, 0]
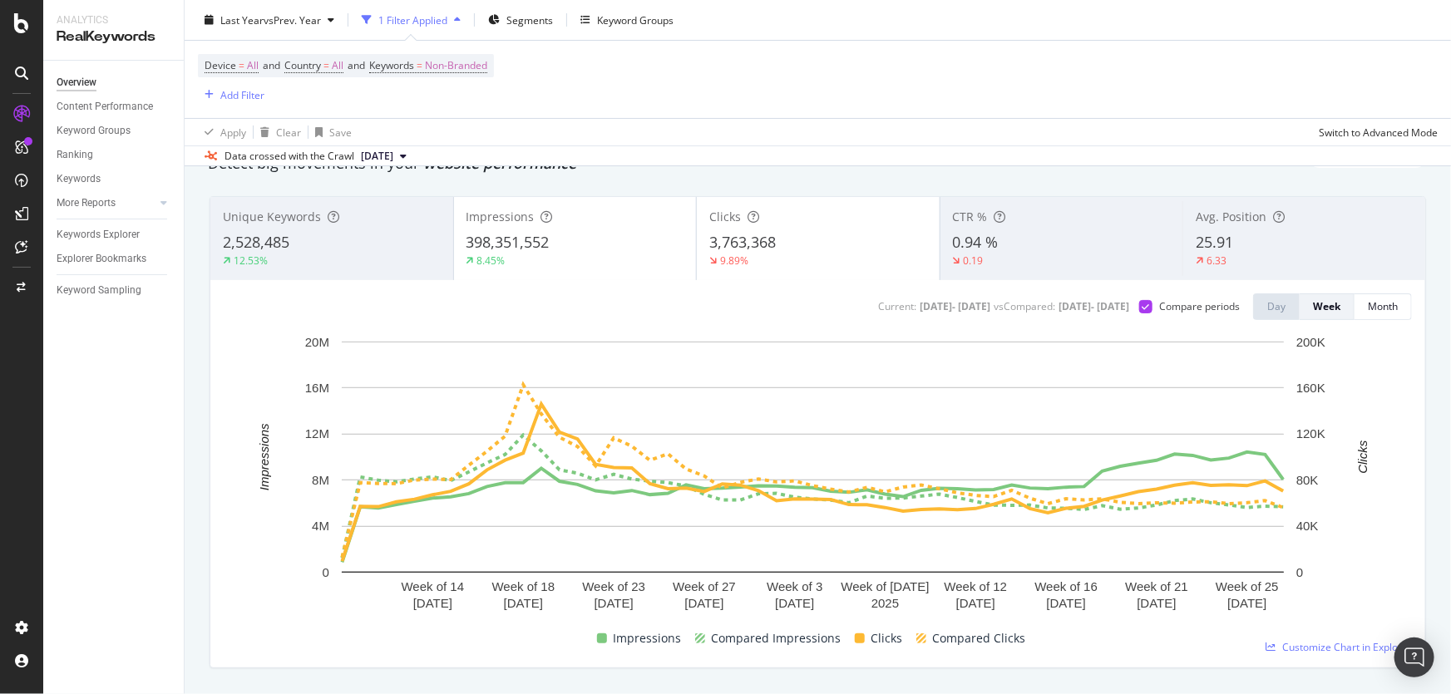
click at [623, 257] on div "8.45%" at bounding box center [575, 261] width 218 height 15
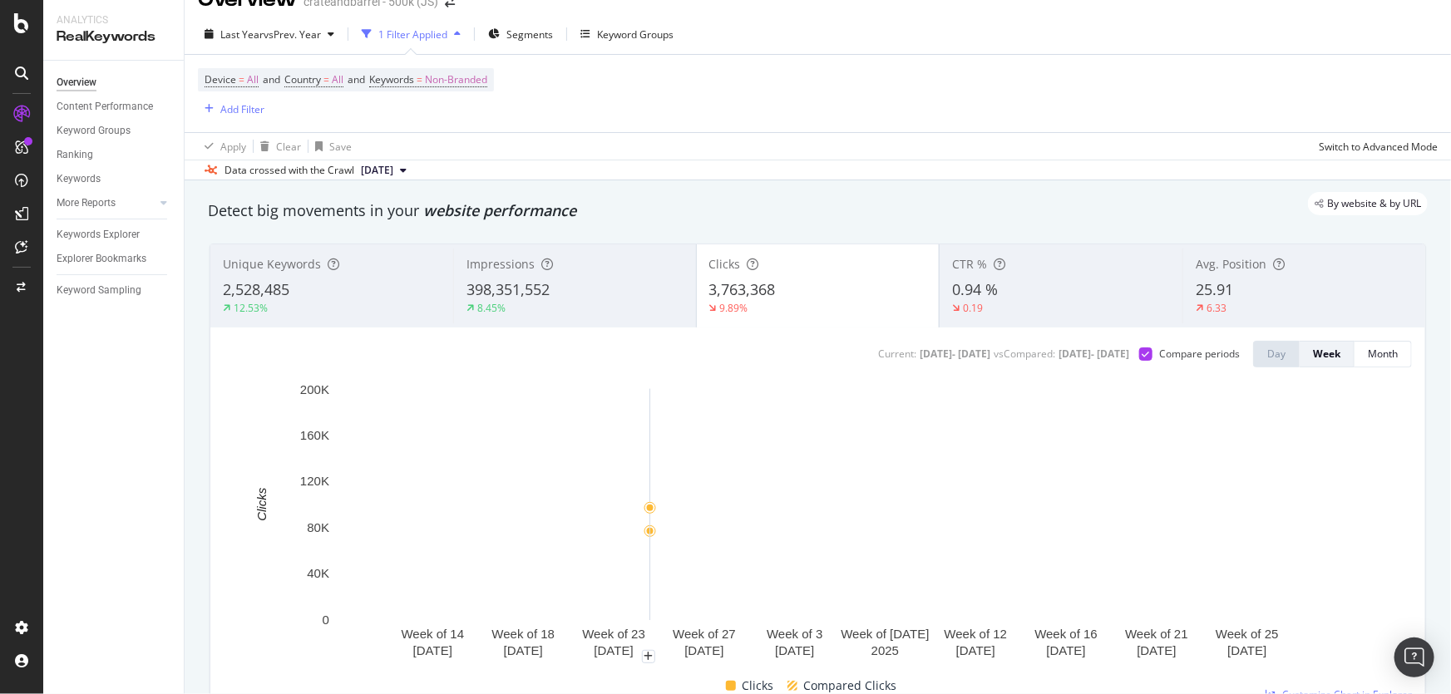
scroll to position [0, 0]
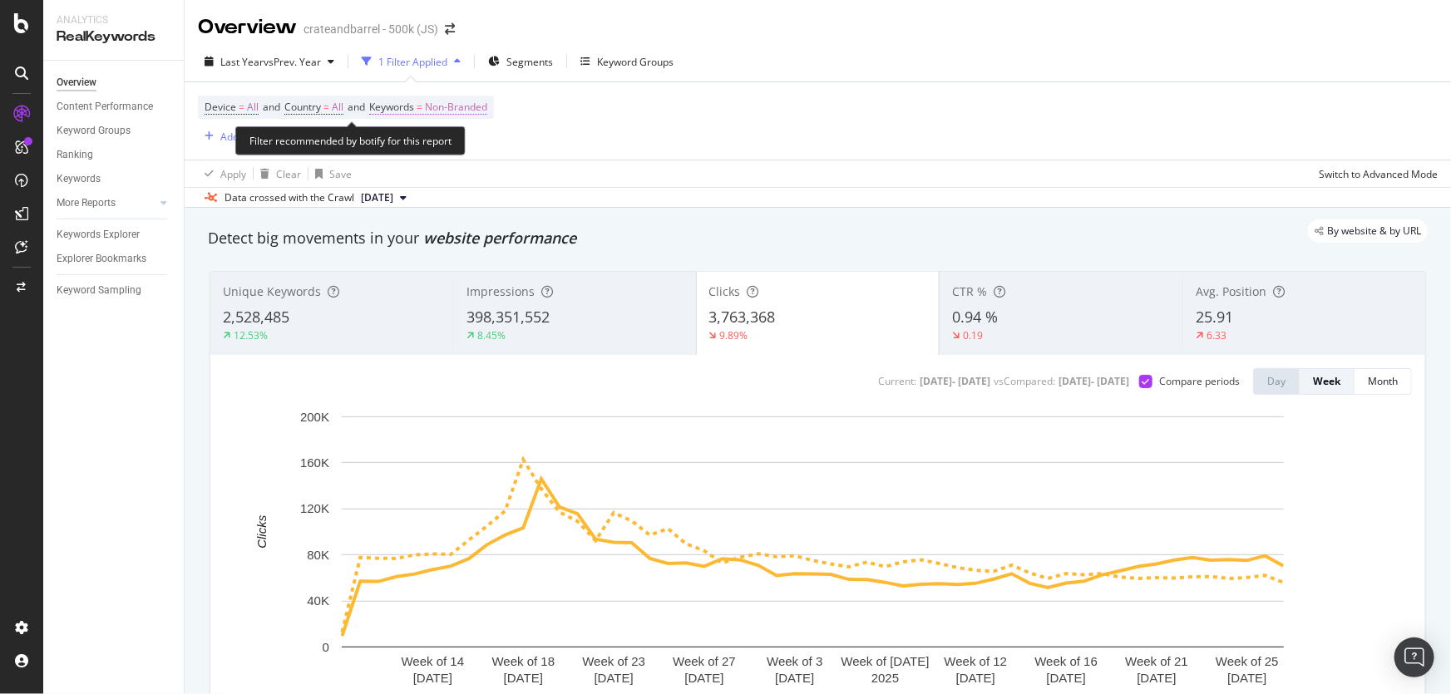
click at [482, 102] on span "Non-Branded" at bounding box center [456, 107] width 62 height 23
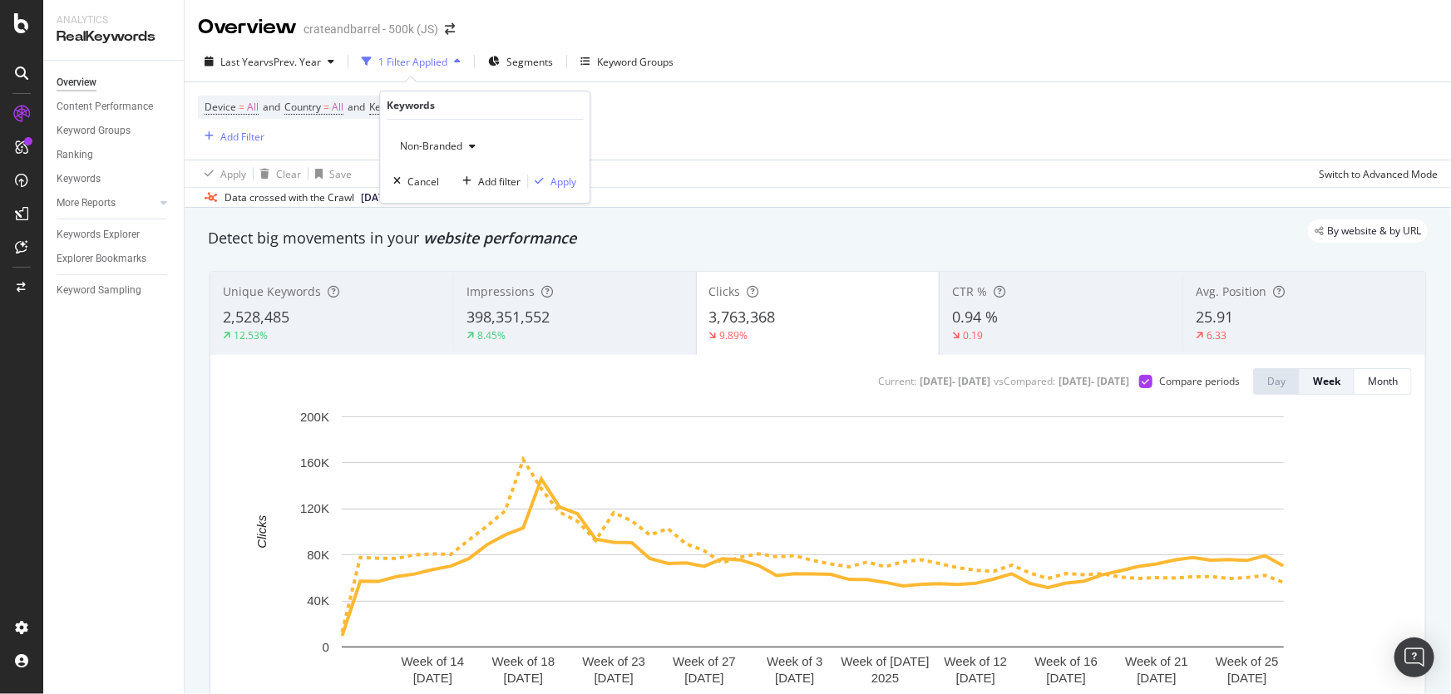
click at [450, 141] on span "Non-Branded" at bounding box center [427, 146] width 69 height 14
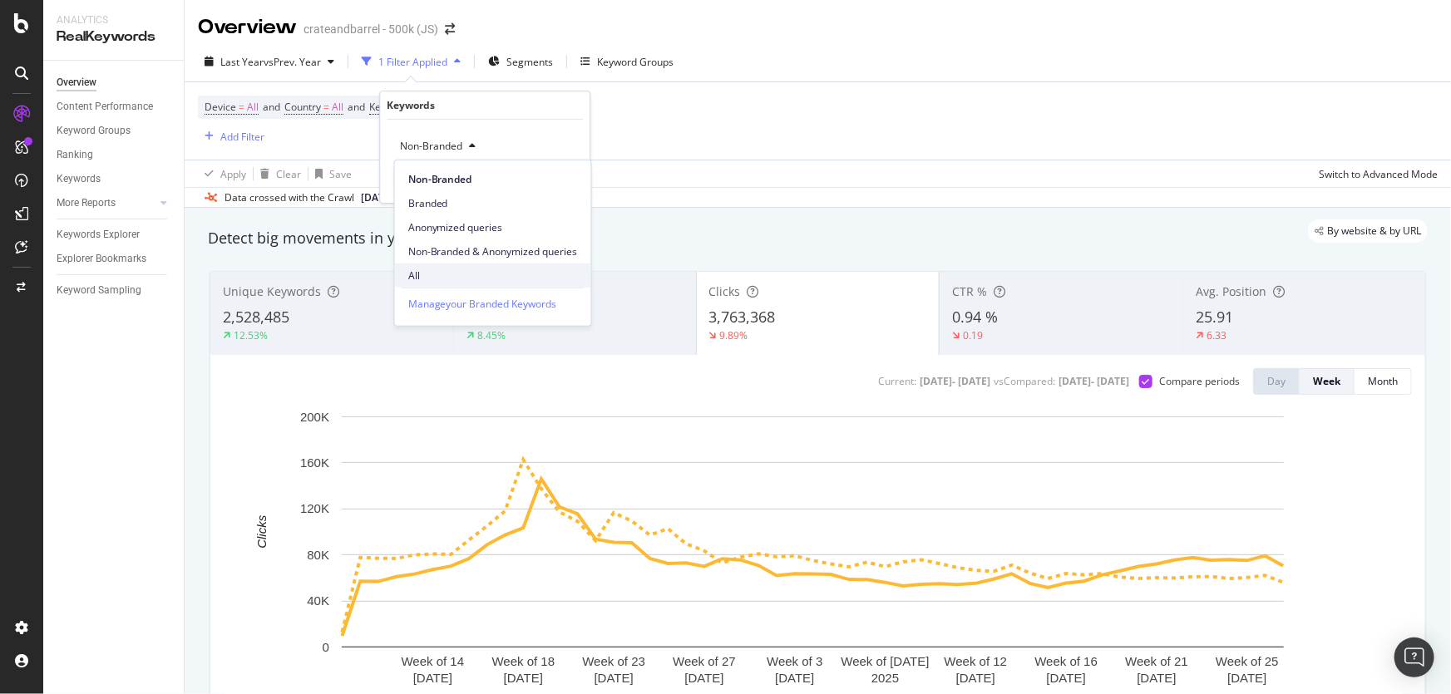
click at [448, 275] on span "All" at bounding box center [493, 275] width 170 height 15
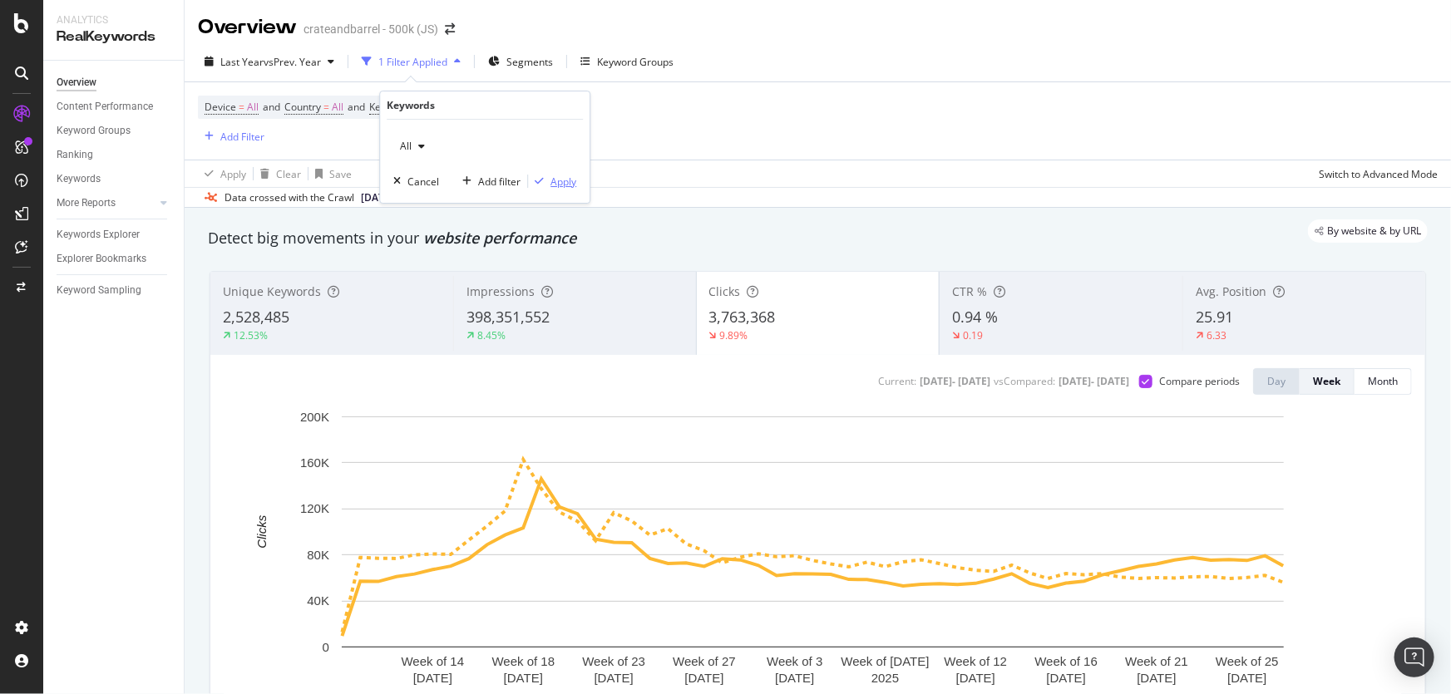
click at [565, 188] on div "Apply" at bounding box center [563, 182] width 26 height 14
